Goal: Check status: Check status

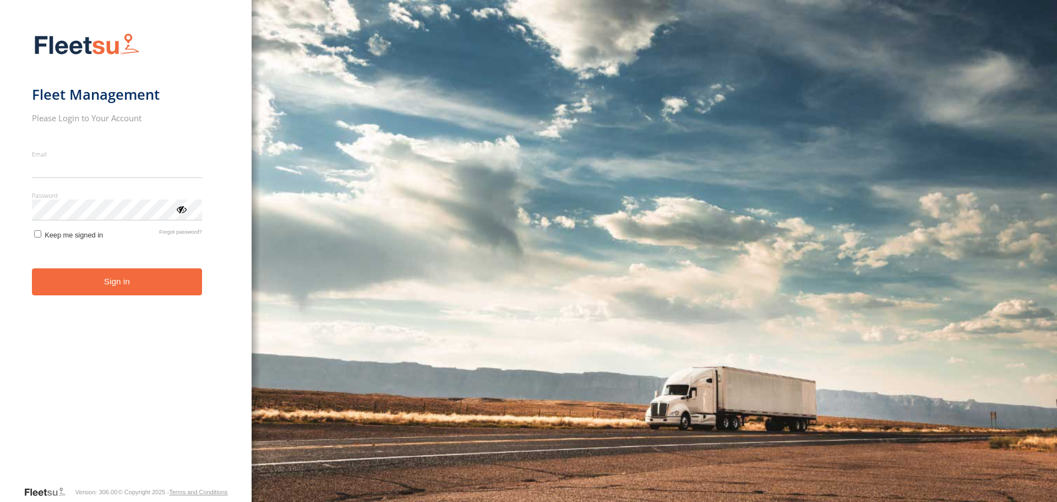
type input "**********"
click at [120, 293] on button "Sign in" at bounding box center [117, 281] width 170 height 27
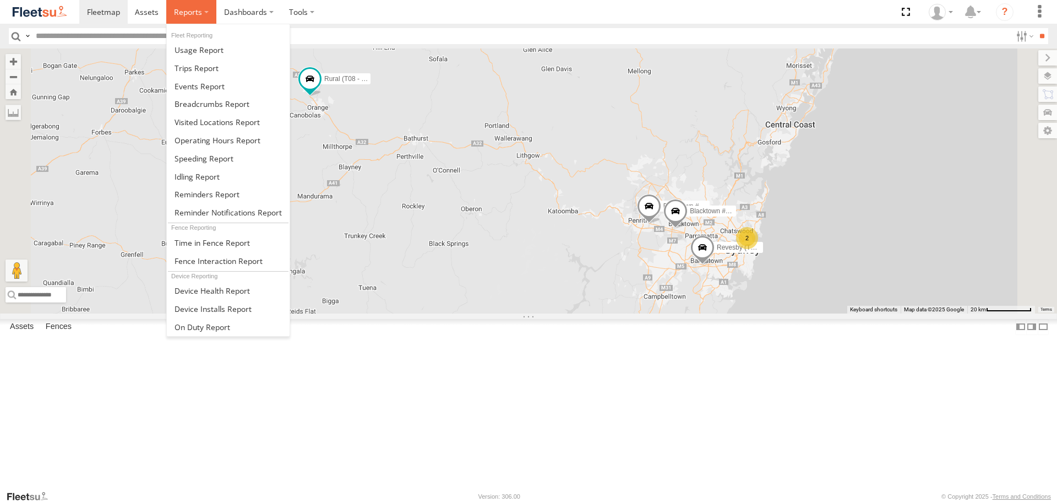
click at [205, 14] on label at bounding box center [191, 12] width 50 height 24
click at [185, 106] on span at bounding box center [212, 104] width 75 height 10
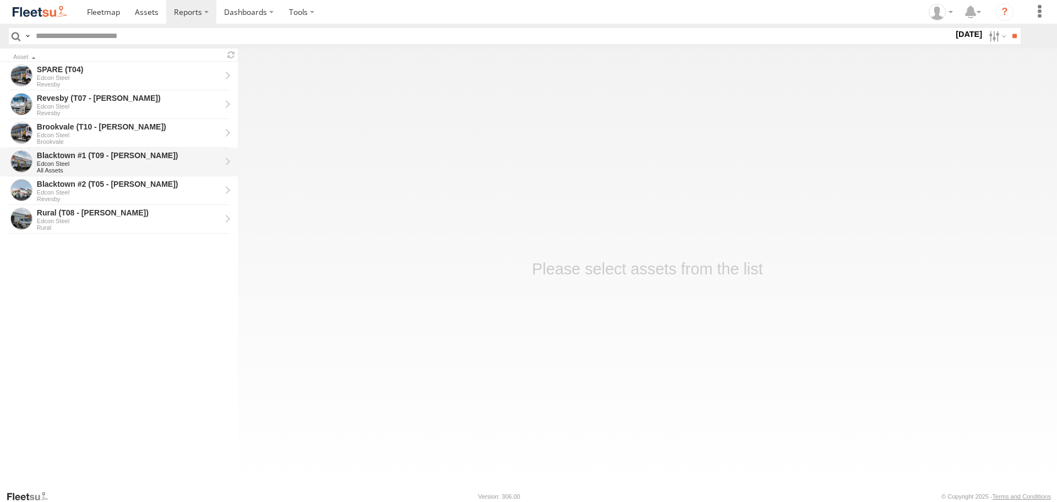
click at [53, 155] on div "Blacktown #1 (T09 - [PERSON_NAME])" at bounding box center [129, 155] width 184 height 10
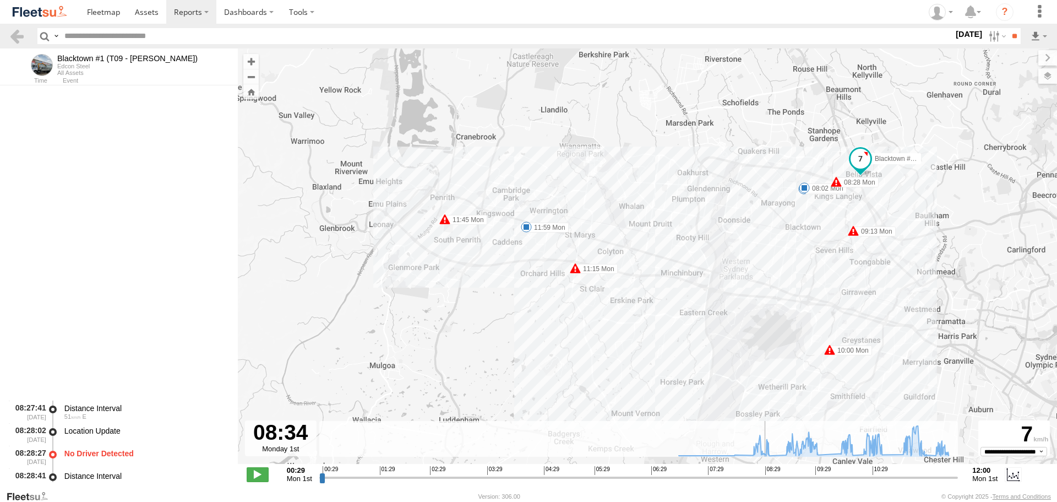
scroll to position [9744, 0]
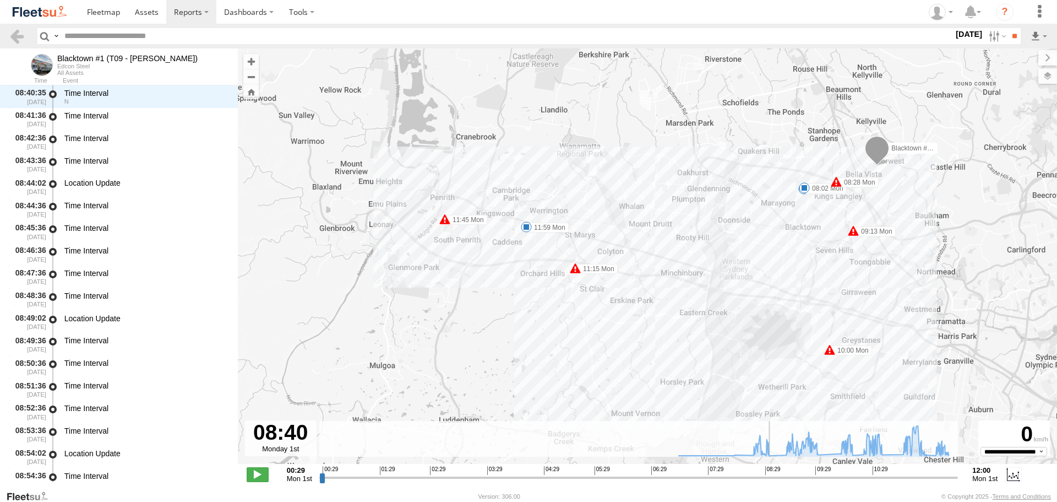
drag, startPoint x: 320, startPoint y: 478, endPoint x: 771, endPoint y: 433, distance: 453.2
click at [771, 472] on input "range" at bounding box center [638, 477] width 639 height 10
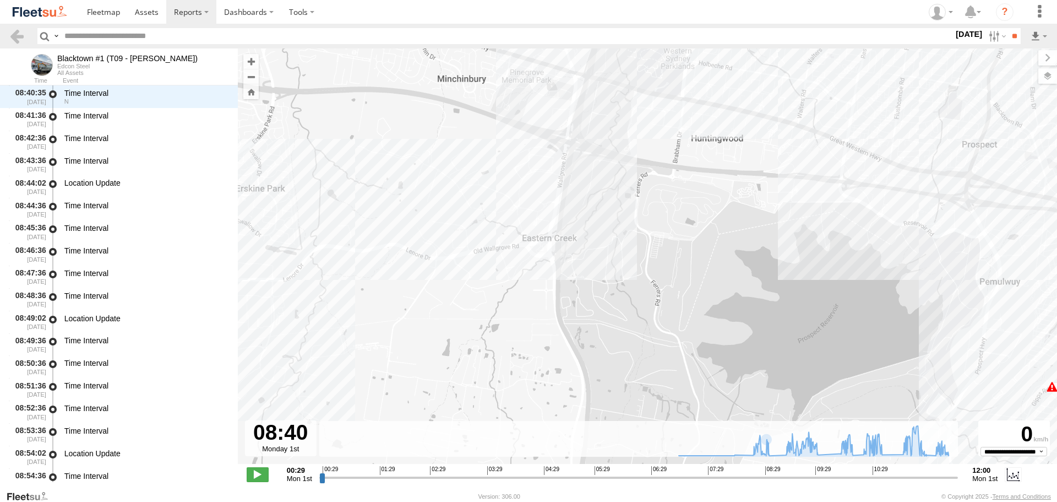
drag, startPoint x: 765, startPoint y: 224, endPoint x: 440, endPoint y: 527, distance: 444.4
click at [440, 501] on html at bounding box center [528, 251] width 1057 height 502
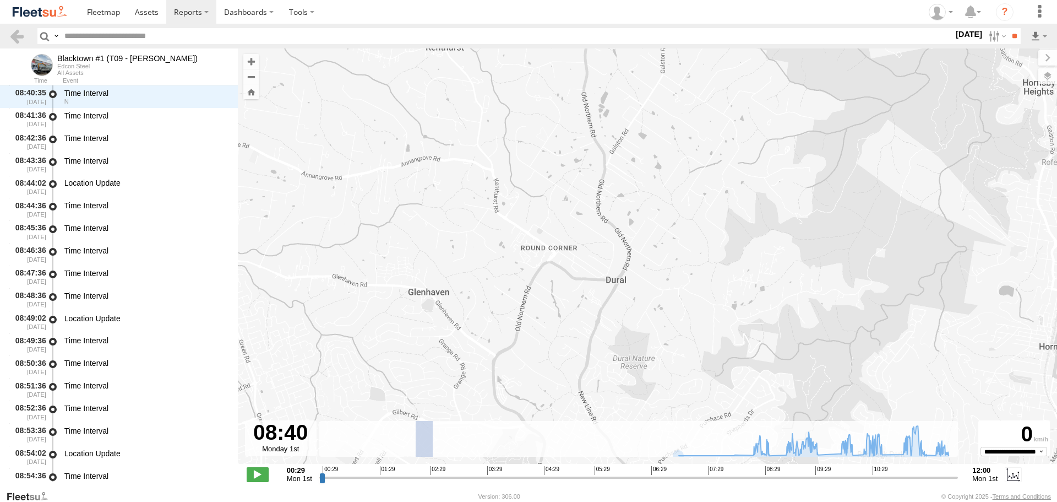
drag, startPoint x: 416, startPoint y: 447, endPoint x: 667, endPoint y: 240, distance: 325.8
click at [595, 288] on div "← Move left → Move right ↑ Move up ↓ Move down + Zoom in - Zoom out Home Jump l…" at bounding box center [647, 268] width 819 height 441
type input "**********"
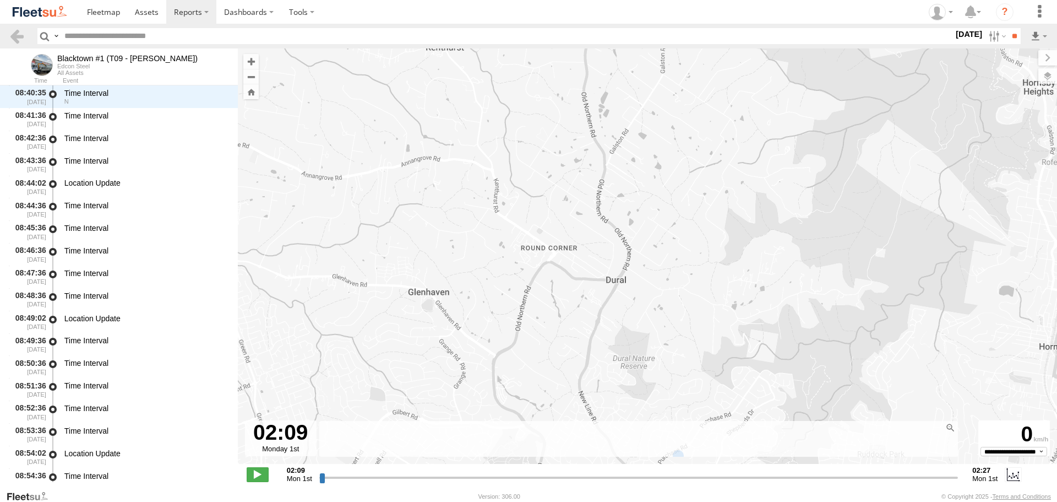
drag, startPoint x: 595, startPoint y: 280, endPoint x: 659, endPoint y: 242, distance: 74.0
click at [632, 256] on div "Blacktown #1 (T09 - Brian) 07:04 Mon 08:02 Mon 08:28 Mon 09:13 Mon 10:00 Mon 11…" at bounding box center [647, 261] width 819 height 427
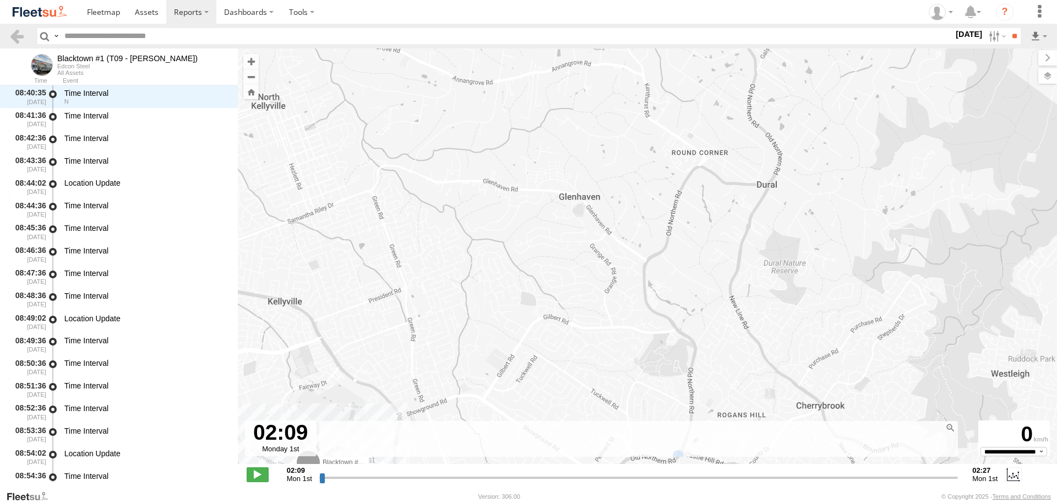
drag, startPoint x: 664, startPoint y: 264, endPoint x: 693, endPoint y: 221, distance: 51.9
click at [673, 248] on div "Blacktown #1 (T09 - Brian) 07:04 Mon 08:02 Mon 08:28 Mon 09:13 Mon 10:00 Mon 11…" at bounding box center [647, 261] width 819 height 427
